Goal: Task Accomplishment & Management: Manage account settings

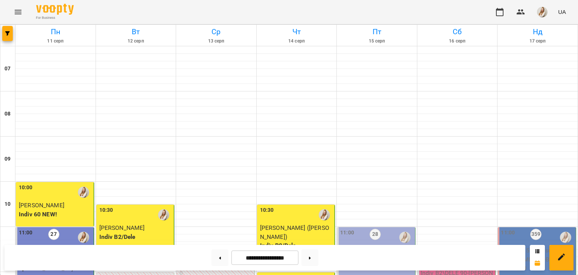
scroll to position [271, 0]
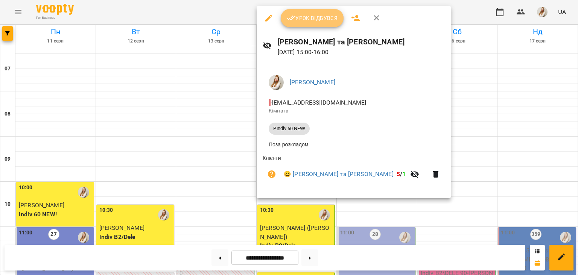
click at [284, 18] on button "Урок відбувся" at bounding box center [312, 18] width 63 height 18
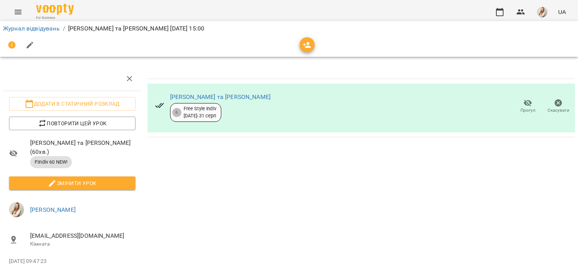
click at [205, 109] on div "Free Style Indiv 11 лип - 31 серп" at bounding box center [200, 112] width 33 height 14
click at [184, 96] on link "[PERSON_NAME] та [PERSON_NAME]" at bounding box center [220, 96] width 100 height 7
click at [499, 9] on icon "button" at bounding box center [500, 12] width 8 height 8
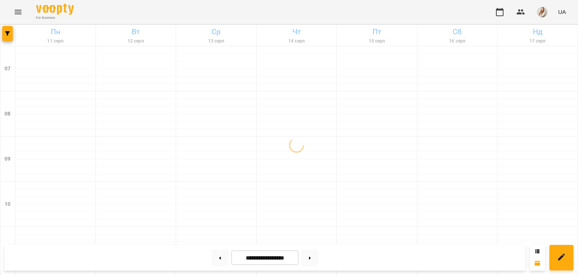
click at [241, 6] on div "For Business UA" at bounding box center [289, 12] width 578 height 24
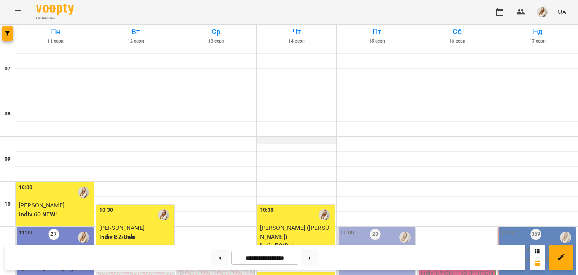
scroll to position [327, 0]
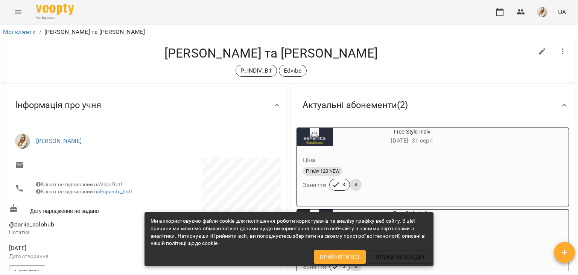
click at [394, 49] on h4 "[PERSON_NAME] та [PERSON_NAME]" at bounding box center [271, 53] width 524 height 15
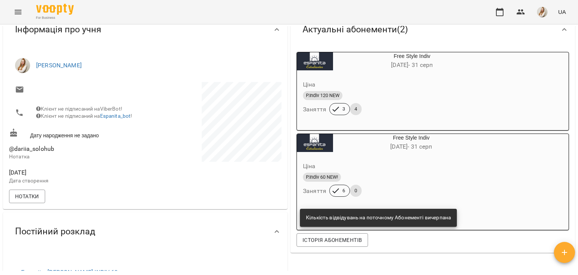
scroll to position [73, 0]
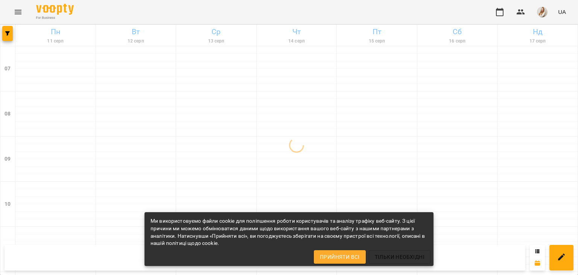
click at [261, 14] on div "For Business UA" at bounding box center [289, 12] width 578 height 24
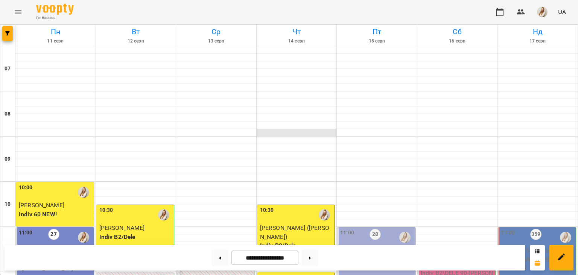
scroll to position [527, 0]
click at [212, 260] on button at bounding box center [220, 258] width 17 height 17
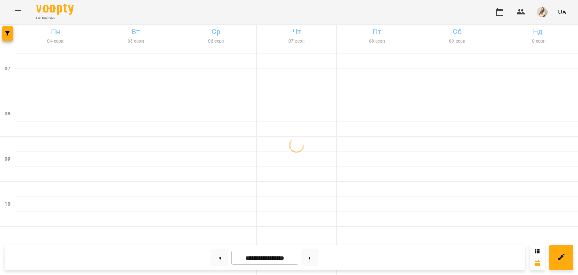
click at [279, 6] on div "For Business UA" at bounding box center [289, 12] width 578 height 24
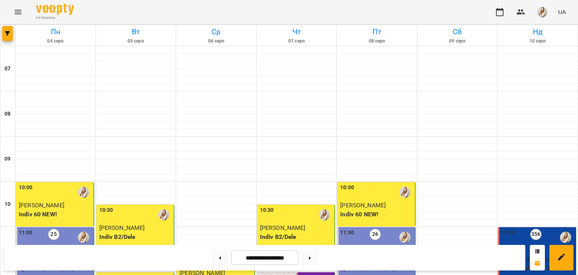
scroll to position [399, 0]
click at [315, 258] on button at bounding box center [309, 258] width 17 height 17
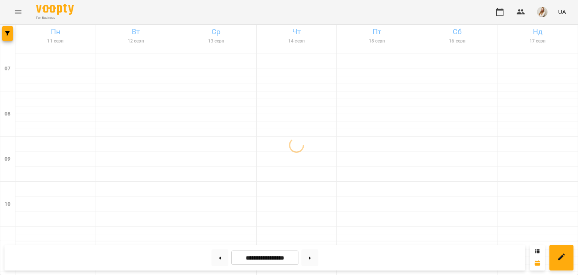
drag, startPoint x: 315, startPoint y: 258, endPoint x: 201, endPoint y: 189, distance: 133.3
click at [235, 11] on div "For Business UA" at bounding box center [289, 12] width 578 height 24
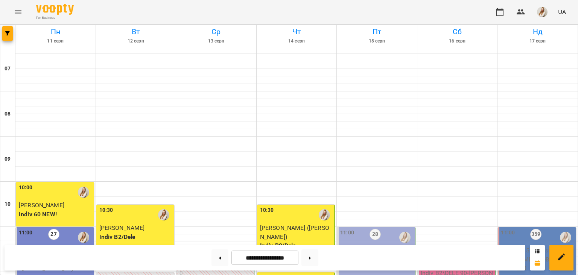
scroll to position [149, 0]
click at [314, 253] on button at bounding box center [309, 258] width 17 height 17
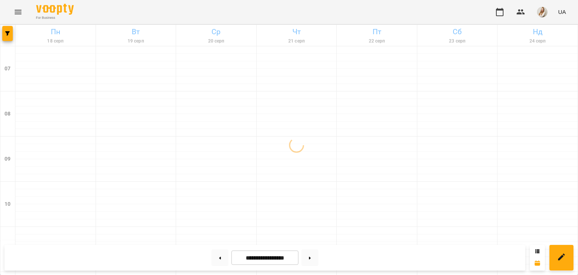
click at [186, 17] on div "For Business UA" at bounding box center [289, 12] width 578 height 24
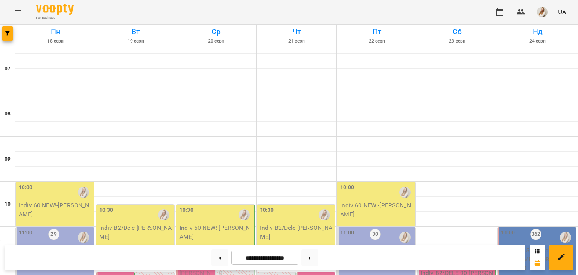
scroll to position [254, 0]
click at [213, 262] on button at bounding box center [220, 258] width 17 height 17
type input "**********"
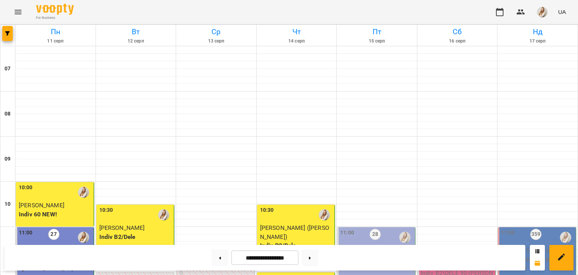
scroll to position [369, 0]
